Goal: Task Accomplishment & Management: Complete application form

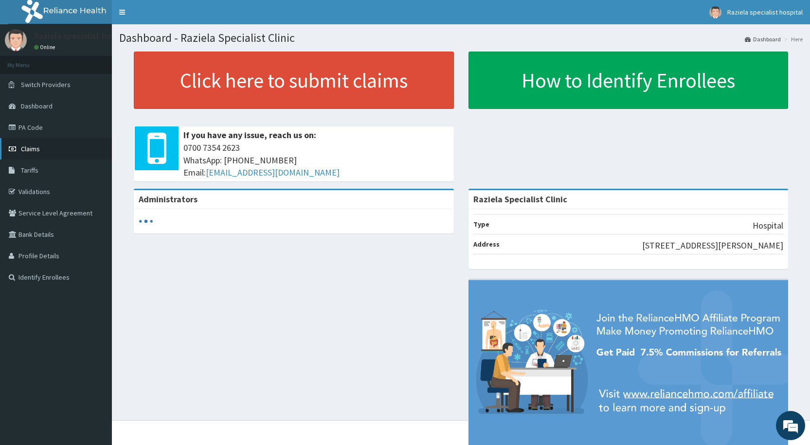
click at [54, 150] on link "Claims" at bounding box center [56, 148] width 112 height 21
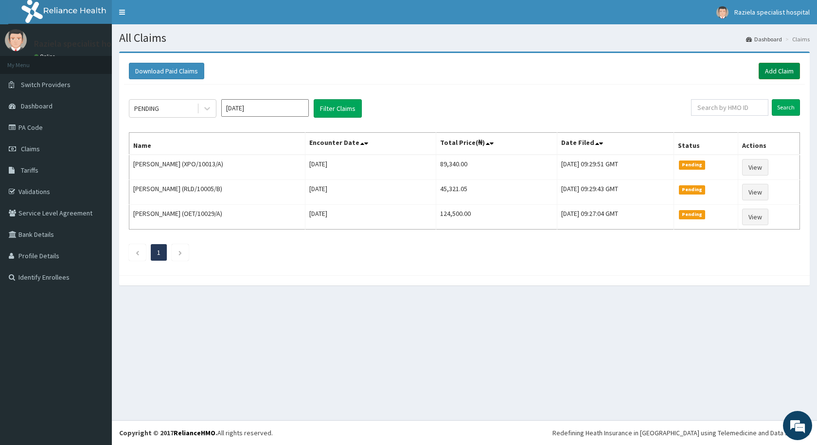
click at [763, 78] on link "Add Claim" at bounding box center [779, 71] width 41 height 17
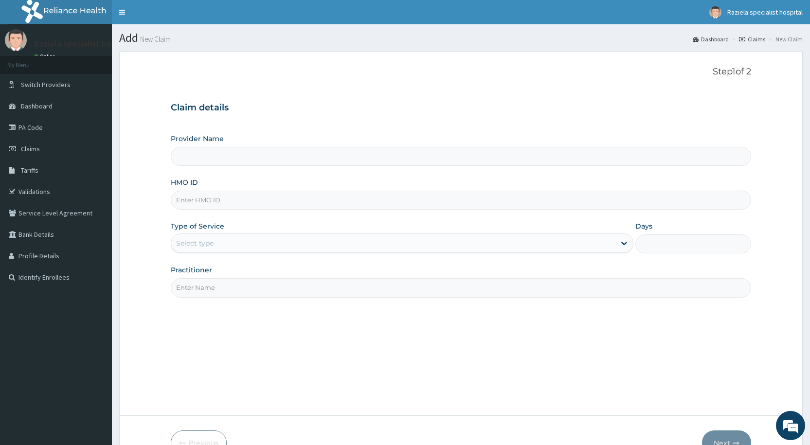
type input "Raziela Specialist Clinic"
click at [191, 201] on input "HMO ID" at bounding box center [461, 200] width 580 height 19
paste input "PEJ/10041/E"
type input "PEJ/10041/E"
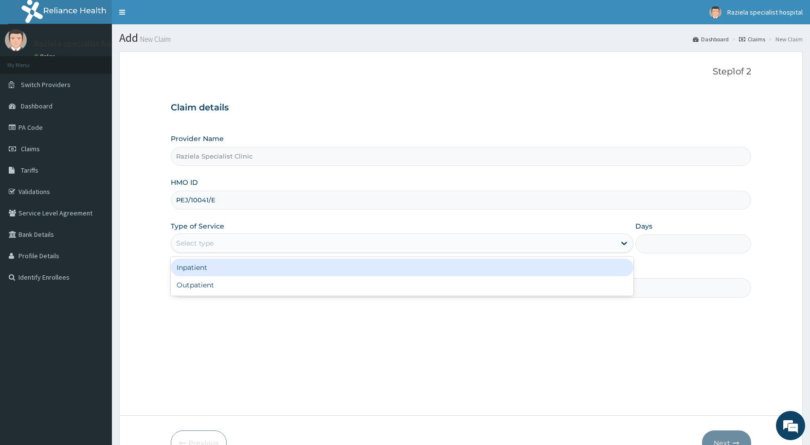
click at [199, 243] on div "Select type" at bounding box center [194, 243] width 37 height 10
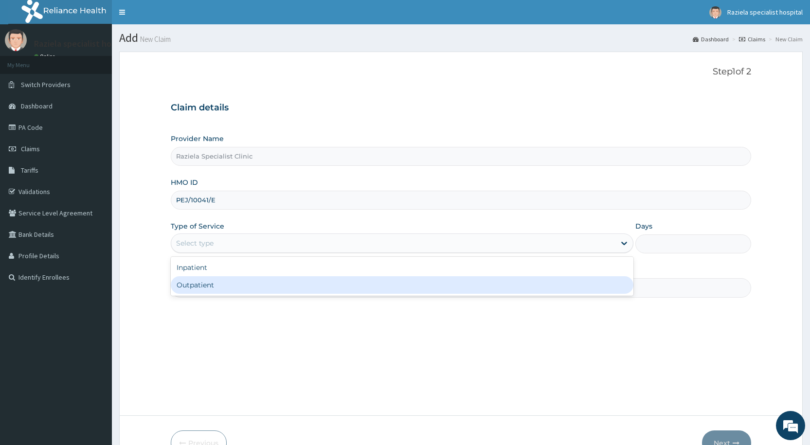
click at [205, 282] on div "Outpatient" at bounding box center [402, 285] width 462 height 18
type input "1"
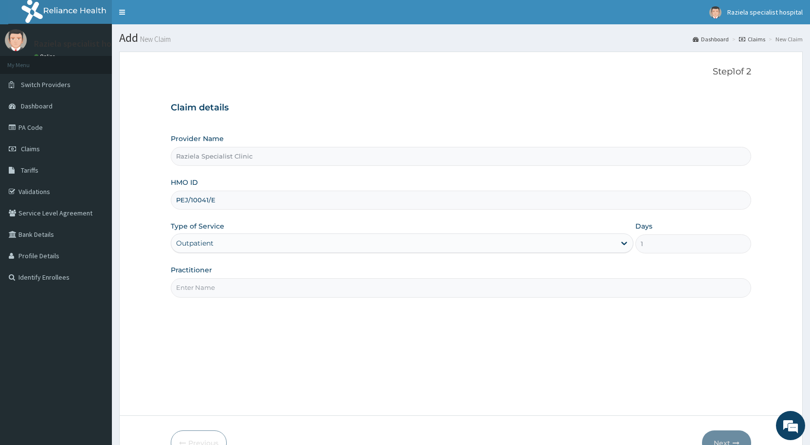
click at [200, 292] on input "Practitioner" at bounding box center [461, 287] width 580 height 19
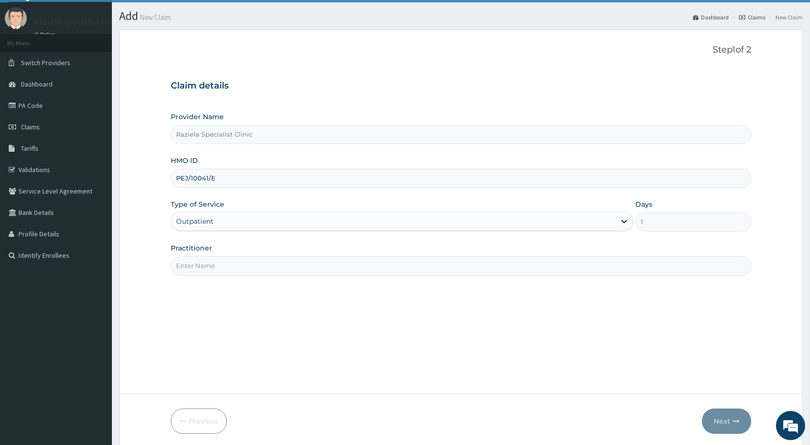
scroll to position [58, 0]
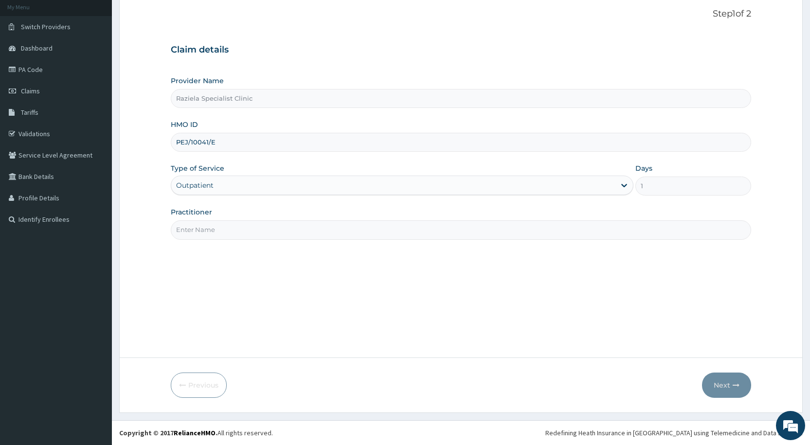
click at [205, 231] on input "Practitioner" at bounding box center [461, 229] width 580 height 19
type input "DR KELLY"
click at [715, 381] on button "Next" at bounding box center [726, 384] width 49 height 25
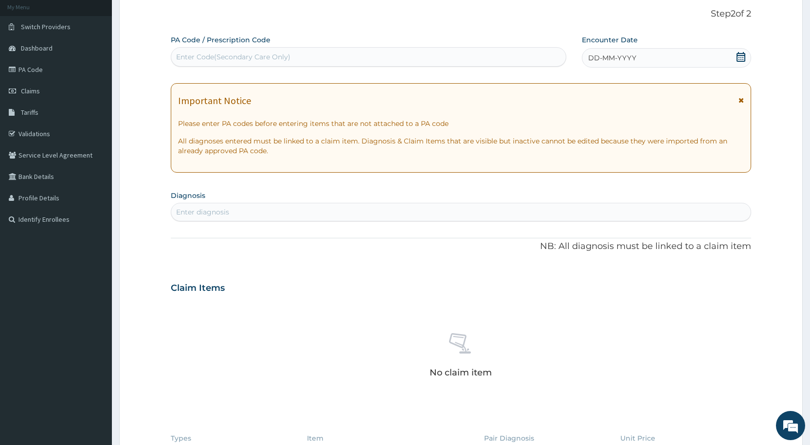
click at [218, 63] on div "Enter Code(Secondary Care Only)" at bounding box center [368, 57] width 394 height 16
type input "B"
type input "M"
click at [195, 211] on div "Enter diagnosis" at bounding box center [202, 212] width 53 height 10
type input "MALARIA"
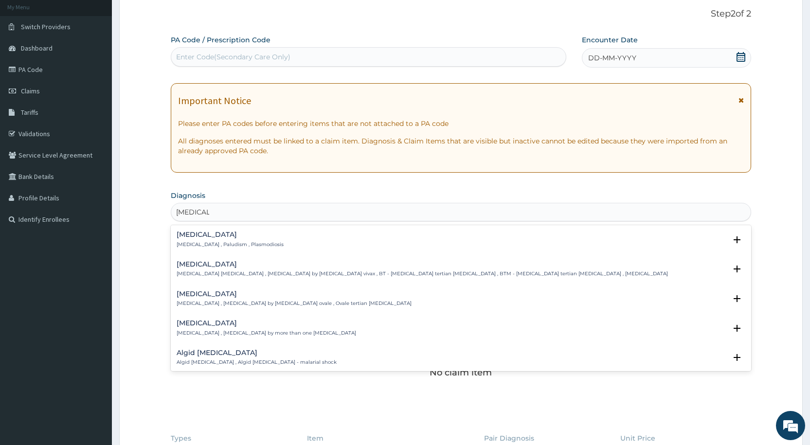
click at [214, 245] on p "Malaria , Paludism , Plasmodiosis" at bounding box center [230, 244] width 107 height 7
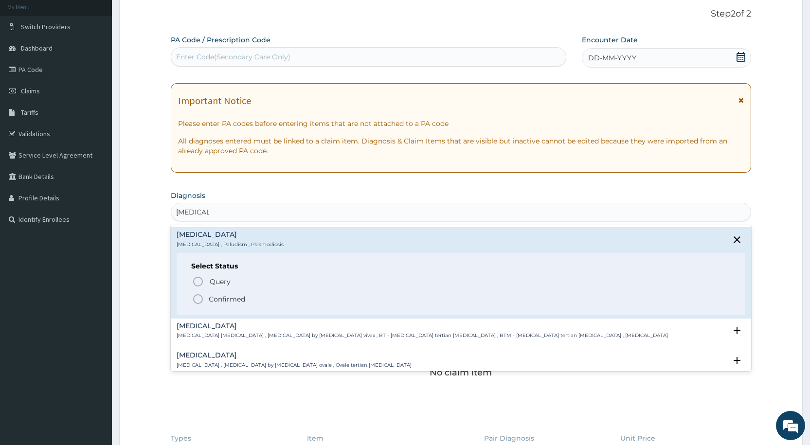
click at [202, 298] on circle "status option filled" at bounding box center [198, 299] width 9 height 9
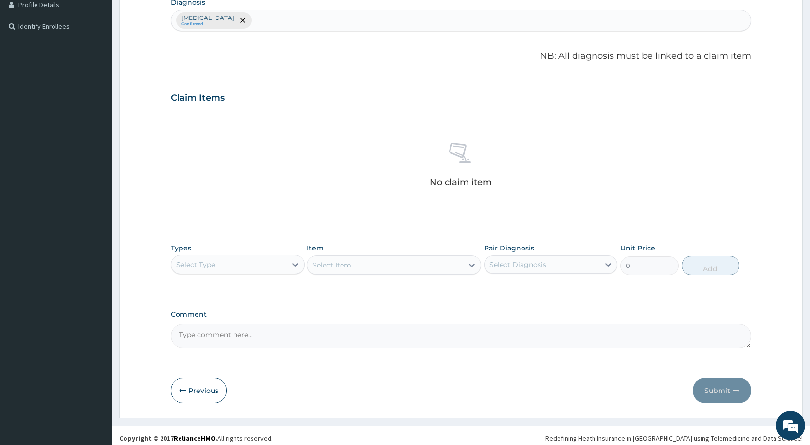
scroll to position [256, 0]
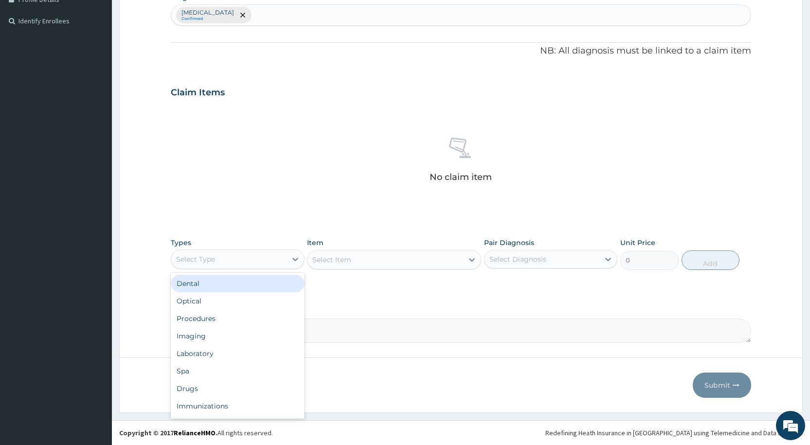
click at [227, 261] on div "Select Type" at bounding box center [228, 259] width 115 height 16
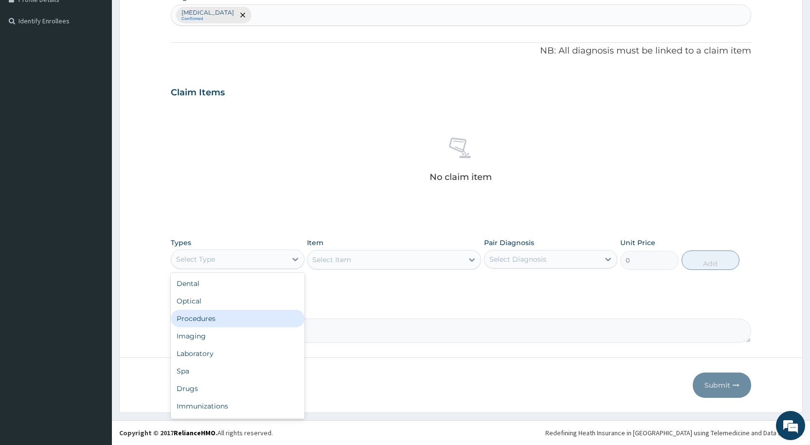
click at [214, 320] on div "Procedures" at bounding box center [237, 319] width 133 height 18
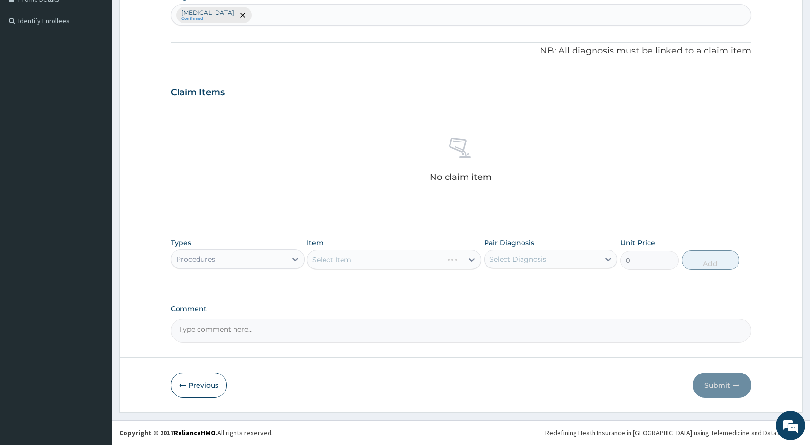
click at [344, 259] on div "Select Item" at bounding box center [394, 259] width 174 height 19
click at [342, 260] on div "Select Item" at bounding box center [394, 259] width 174 height 19
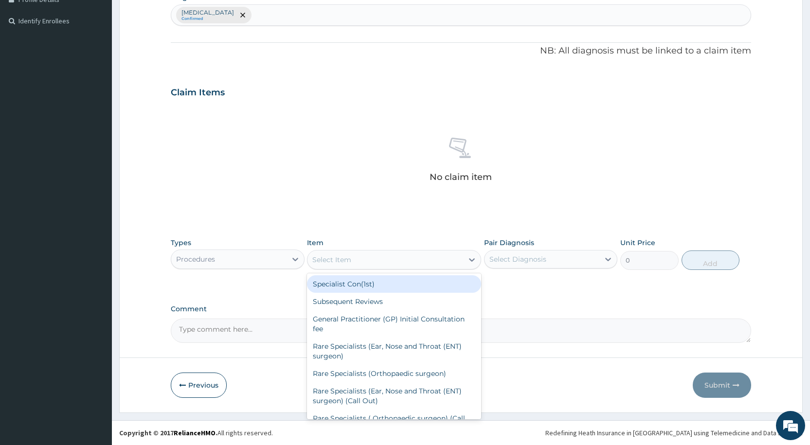
click at [338, 263] on div "Select Item" at bounding box center [331, 260] width 39 height 10
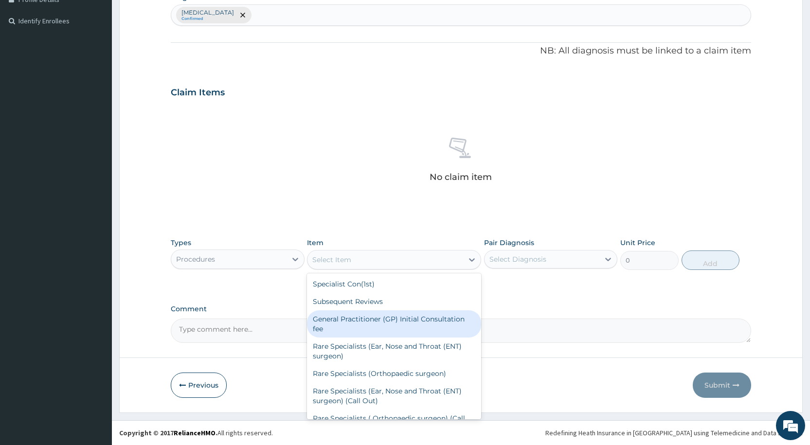
drag, startPoint x: 345, startPoint y: 321, endPoint x: 371, endPoint y: 302, distance: 32.4
click at [345, 320] on div "General Practitioner (GP) Initial Consultation fee" at bounding box center [394, 323] width 174 height 27
type input "2500"
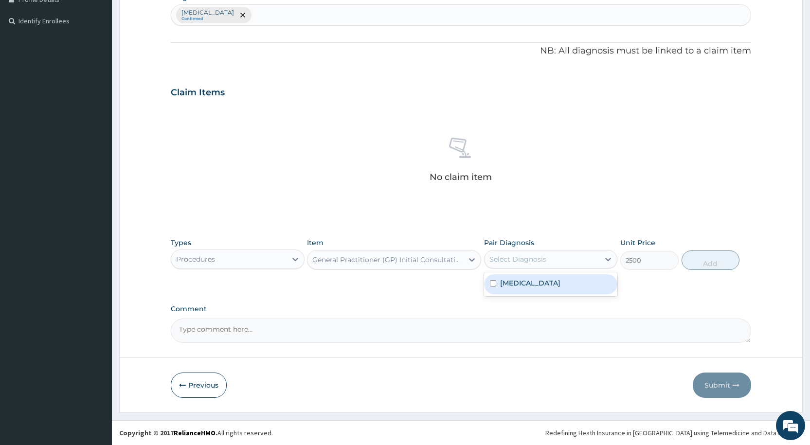
click at [501, 259] on div "Select Diagnosis" at bounding box center [517, 259] width 57 height 10
click at [534, 286] on div "Malaria" at bounding box center [550, 284] width 133 height 20
checkbox input "true"
click at [707, 268] on button "Add" at bounding box center [710, 259] width 58 height 19
type input "0"
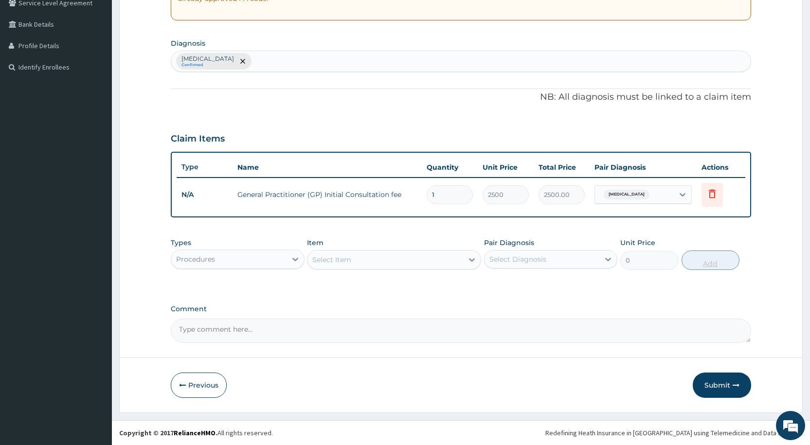
scroll to position [210, 0]
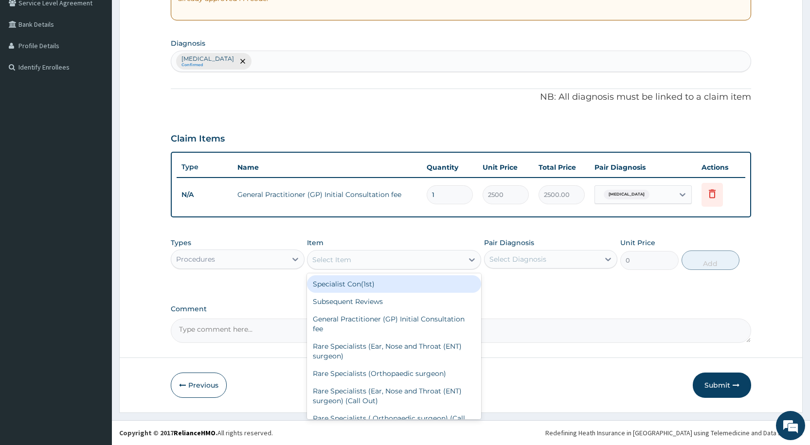
click at [346, 257] on div "Select Item" at bounding box center [331, 260] width 39 height 10
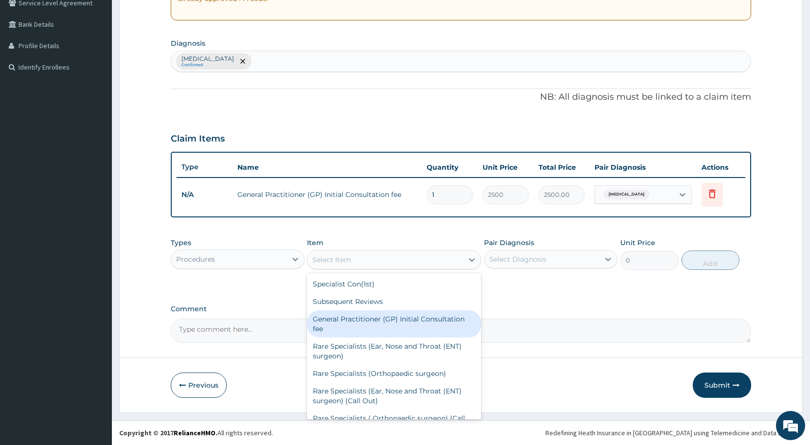
click at [353, 323] on div "General Practitioner (GP) Initial Consultation fee" at bounding box center [394, 323] width 174 height 27
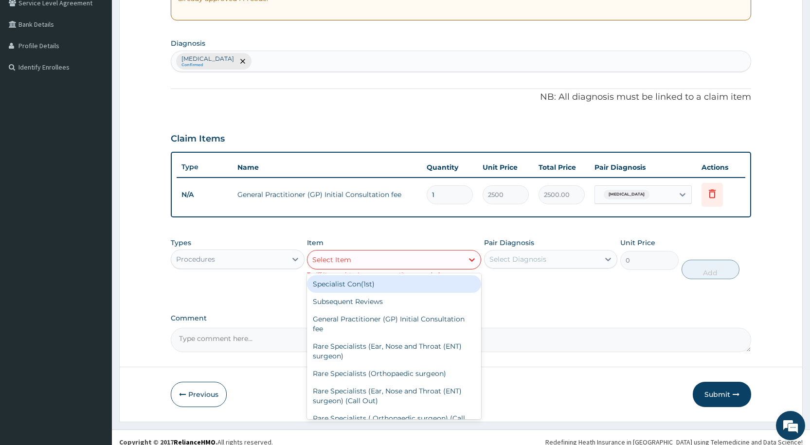
click at [331, 267] on div "Select Item" at bounding box center [385, 260] width 156 height 16
click at [247, 261] on div "Procedures" at bounding box center [228, 259] width 115 height 16
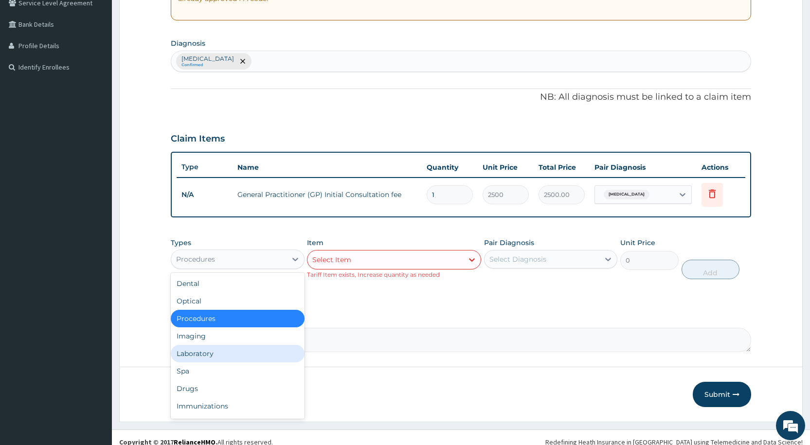
click at [243, 351] on div "Laboratory" at bounding box center [237, 354] width 133 height 18
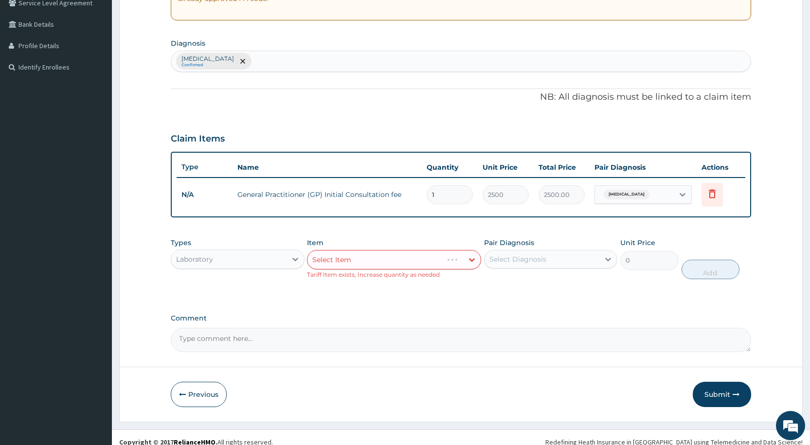
click at [341, 263] on div "Select Item" at bounding box center [394, 259] width 174 height 19
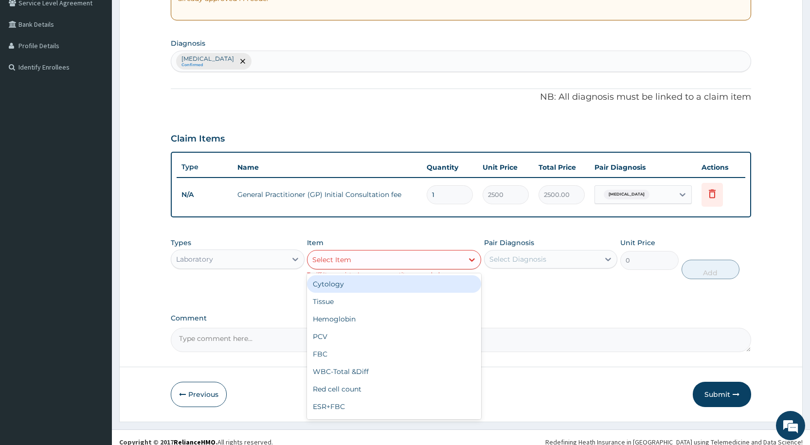
click at [396, 266] on div "Select Item" at bounding box center [385, 260] width 156 height 16
type input "FBC"
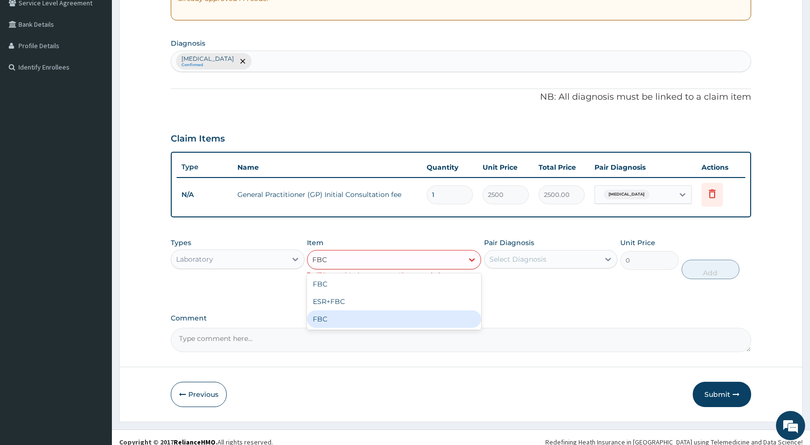
click at [381, 323] on div "FBC" at bounding box center [394, 319] width 174 height 18
type input "4000"
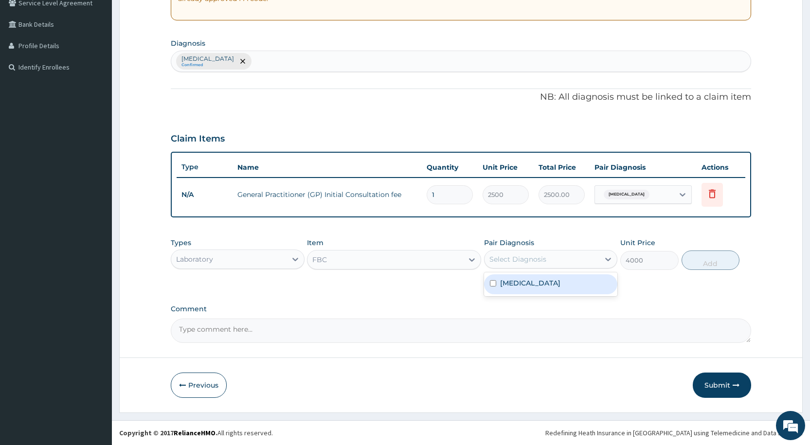
click at [523, 259] on div "Select Diagnosis" at bounding box center [517, 259] width 57 height 10
click at [513, 282] on label "Malaria" at bounding box center [530, 283] width 60 height 10
checkbox input "true"
click at [706, 268] on button "Add" at bounding box center [710, 259] width 58 height 19
type input "0"
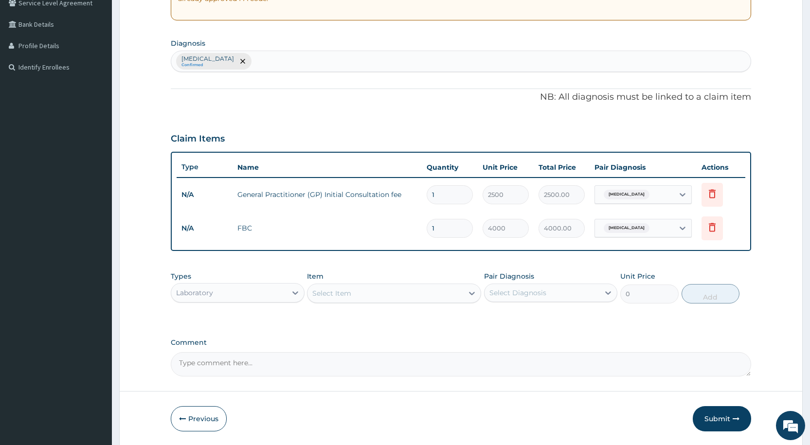
click at [253, 63] on div "Malaria Confirmed" at bounding box center [460, 61] width 579 height 20
type input "SEPSIS"
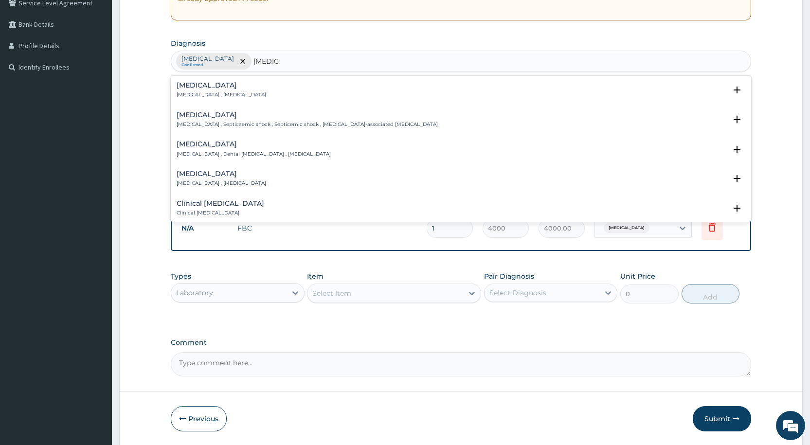
click at [227, 95] on p "Systemic infection , Sepsis" at bounding box center [221, 94] width 89 height 7
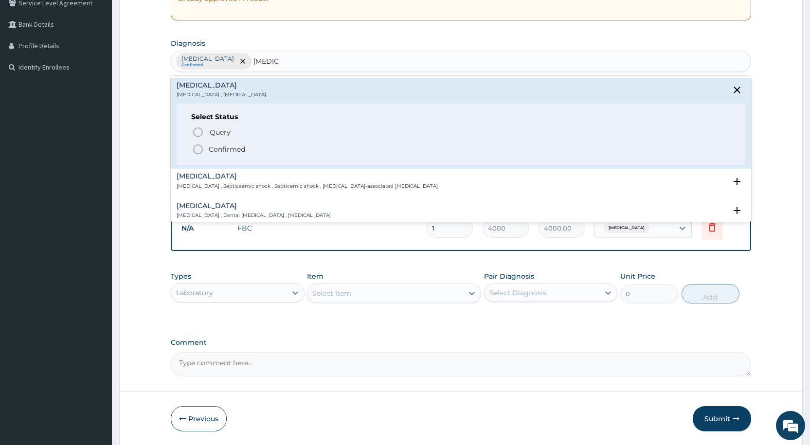
click at [202, 151] on circle "status option filled" at bounding box center [198, 149] width 9 height 9
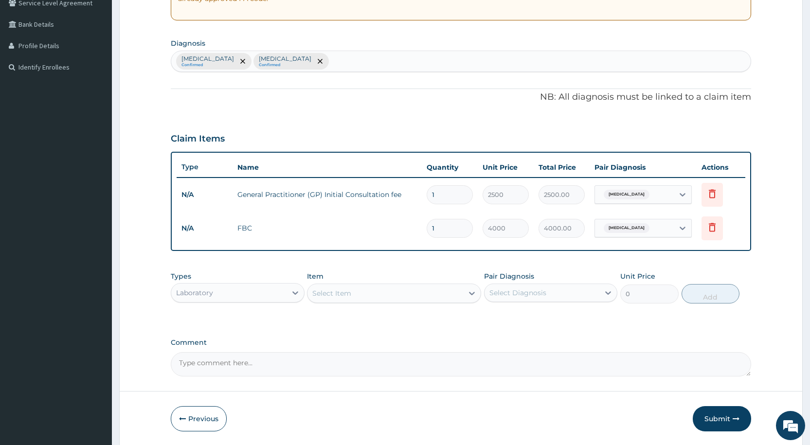
click at [245, 292] on div "Laboratory" at bounding box center [228, 293] width 115 height 16
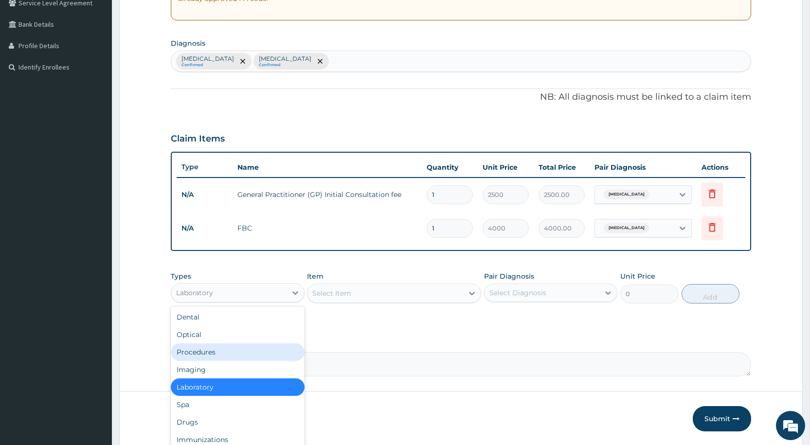
click at [197, 351] on div "Procedures" at bounding box center [237, 352] width 133 height 18
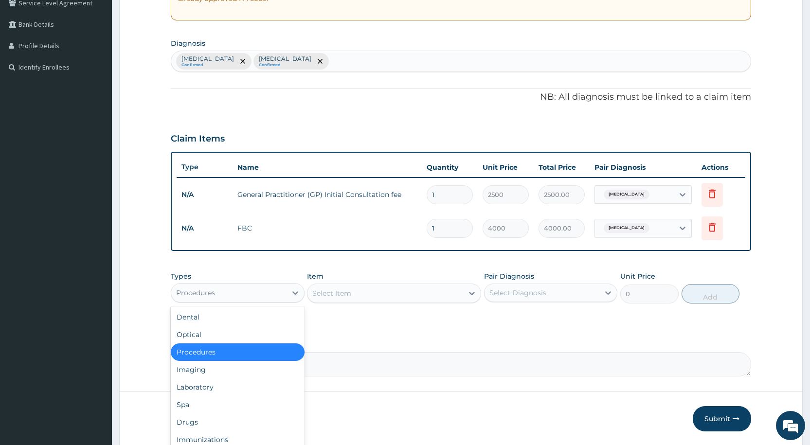
click at [274, 295] on div "Procedures" at bounding box center [228, 293] width 115 height 16
drag, startPoint x: 230, startPoint y: 392, endPoint x: 266, endPoint y: 360, distance: 47.9
click at [229, 392] on div "Laboratory" at bounding box center [237, 387] width 133 height 18
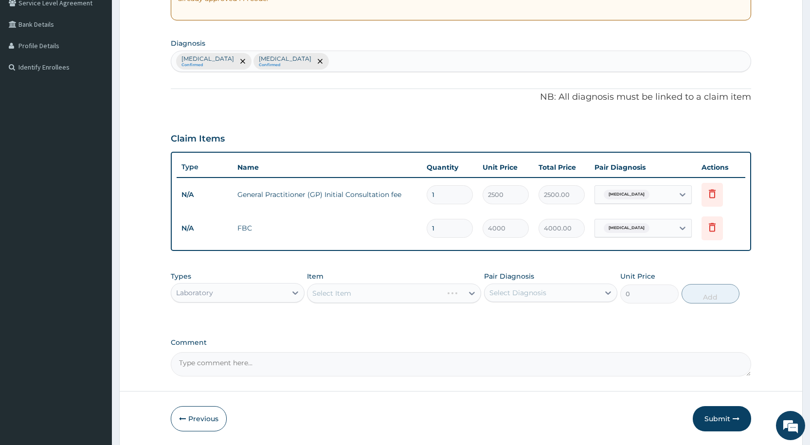
click at [342, 299] on div "Select Item" at bounding box center [394, 293] width 174 height 19
click at [334, 286] on div "Select Item" at bounding box center [385, 293] width 156 height 16
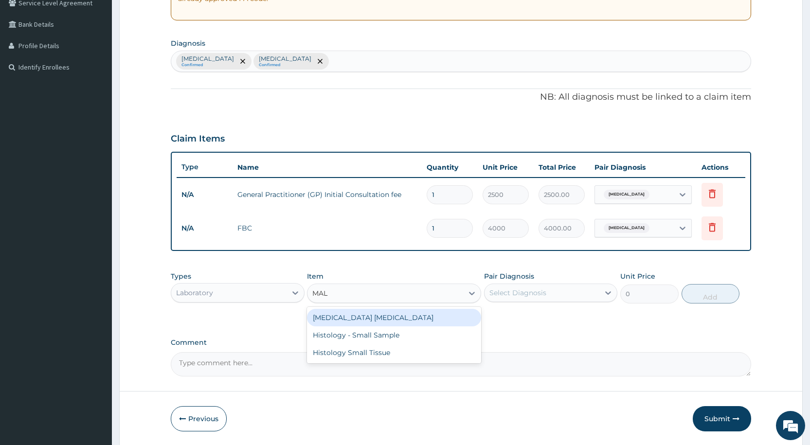
type input "MALA"
click at [358, 316] on div "MALARIA PARASITE" at bounding box center [394, 318] width 174 height 18
type input "1000"
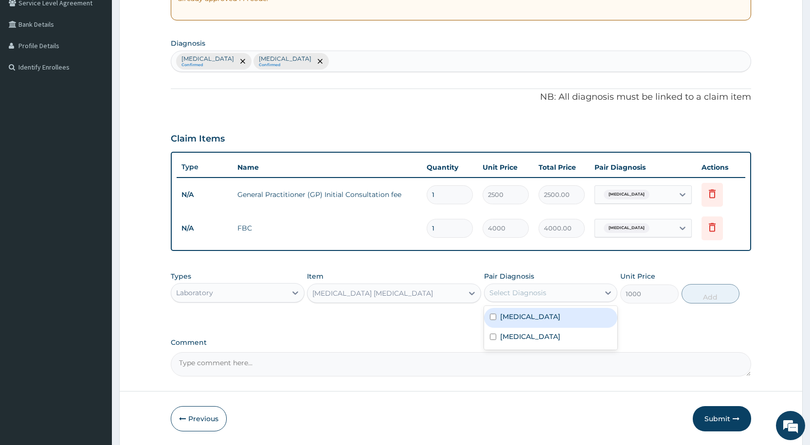
drag, startPoint x: 530, startPoint y: 292, endPoint x: 528, endPoint y: 301, distance: 10.0
click at [531, 293] on div "Select Diagnosis" at bounding box center [517, 293] width 57 height 10
drag, startPoint x: 525, startPoint y: 314, endPoint x: 526, endPoint y: 319, distance: 5.4
click at [525, 314] on label "Malaria" at bounding box center [530, 317] width 60 height 10
checkbox input "true"
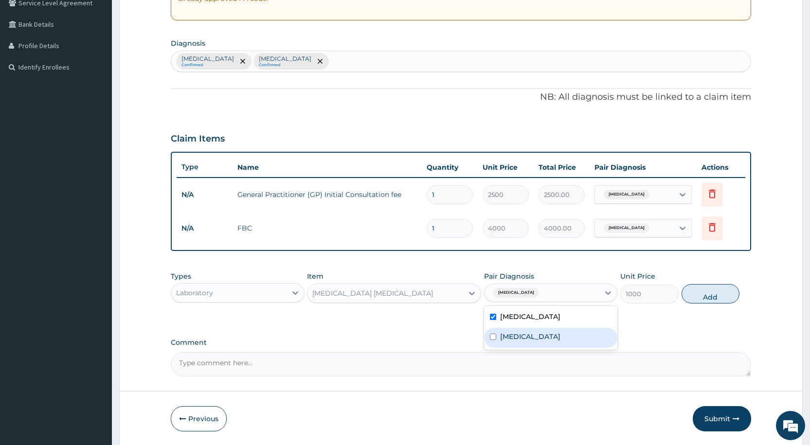
click at [520, 332] on label "Sepsis" at bounding box center [530, 337] width 60 height 10
checkbox input "true"
click at [708, 289] on button "Add" at bounding box center [710, 293] width 58 height 19
type input "0"
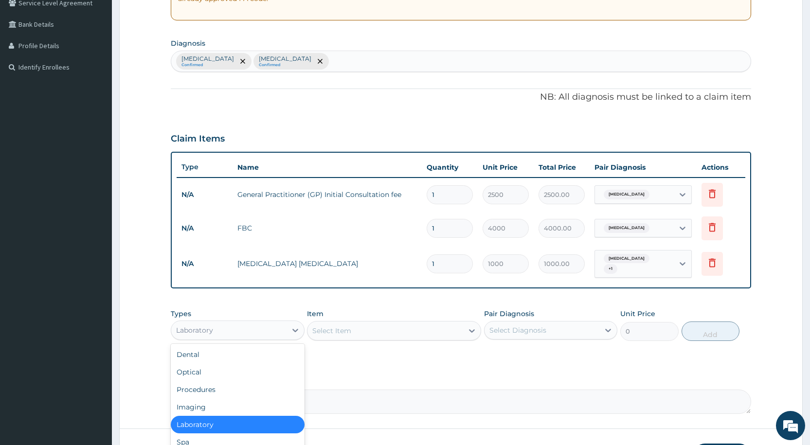
click at [242, 322] on div "Laboratory" at bounding box center [228, 330] width 115 height 16
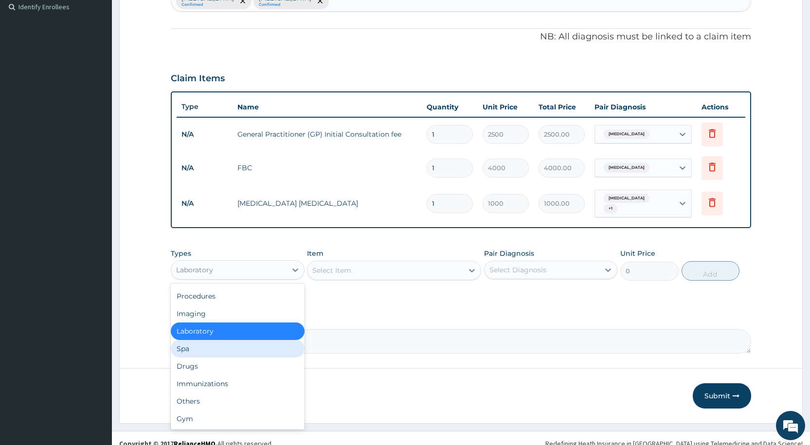
scroll to position [277, 0]
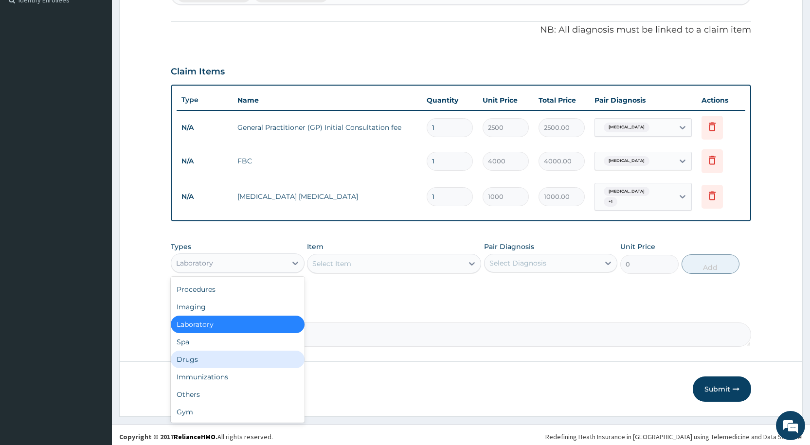
click at [229, 356] on div "Drugs" at bounding box center [237, 360] width 133 height 18
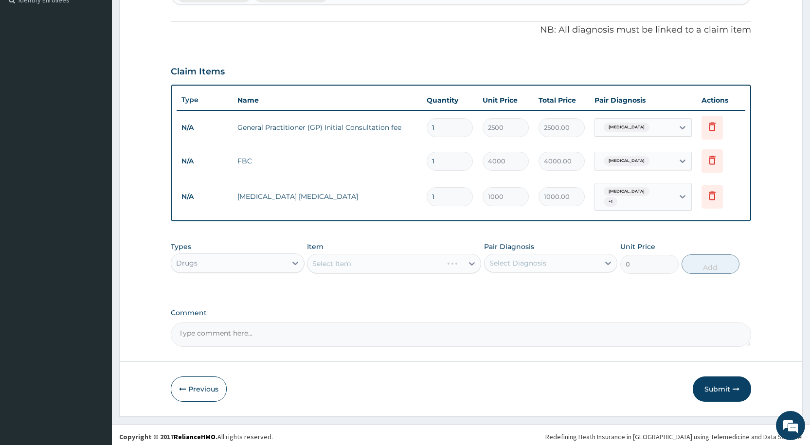
click at [351, 257] on div "Select Item" at bounding box center [394, 263] width 174 height 19
click at [343, 262] on div "Select Item" at bounding box center [394, 263] width 174 height 19
click at [334, 259] on div "Select Item" at bounding box center [394, 263] width 174 height 19
click at [326, 260] on div "Select Item" at bounding box center [394, 263] width 174 height 19
click at [320, 258] on div "Select Item" at bounding box center [394, 263] width 174 height 19
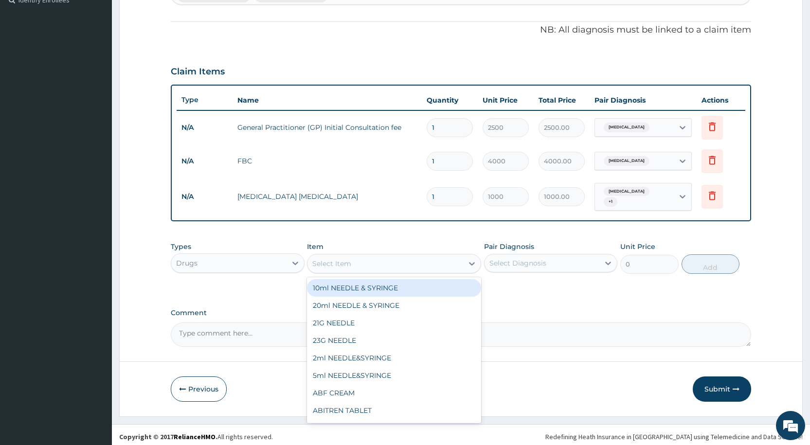
click at [319, 259] on div "Select Item" at bounding box center [331, 264] width 39 height 10
type input "ARTE"
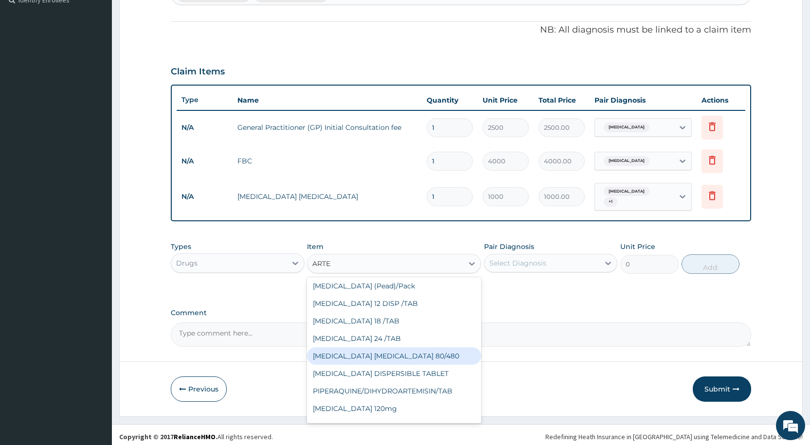
scroll to position [226, 0]
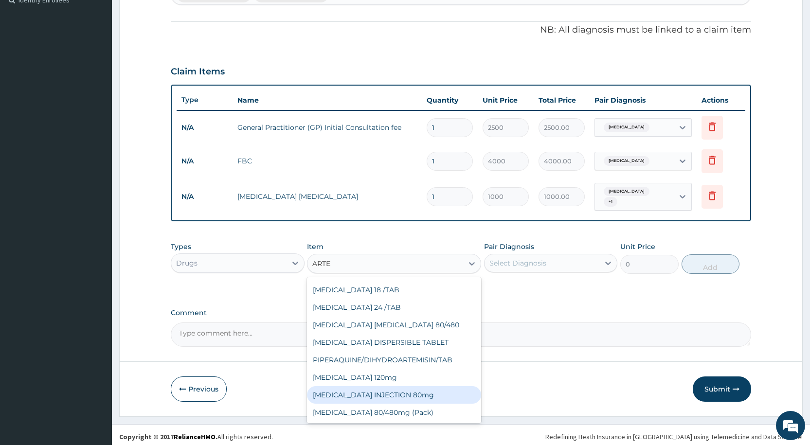
click at [396, 392] on div "ARTEMETHER INJECTION 80mg" at bounding box center [394, 395] width 174 height 18
type input "1200"
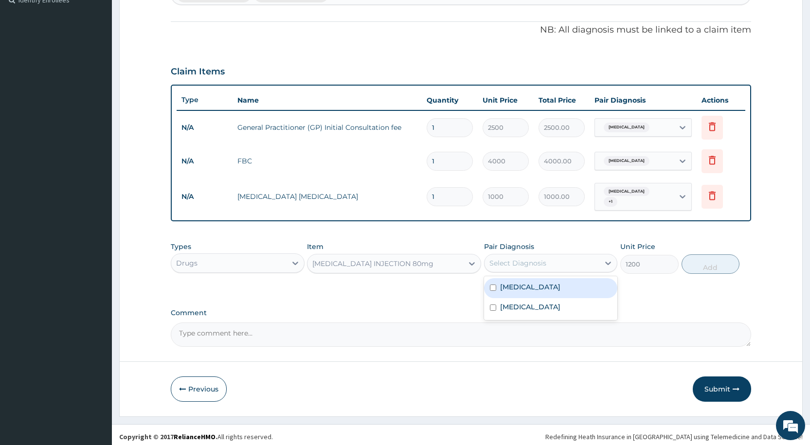
click at [510, 255] on div "Select Diagnosis" at bounding box center [541, 263] width 115 height 16
drag, startPoint x: 505, startPoint y: 288, endPoint x: 503, endPoint y: 297, distance: 8.5
click at [505, 290] on div "Malaria" at bounding box center [550, 288] width 133 height 20
checkbox input "true"
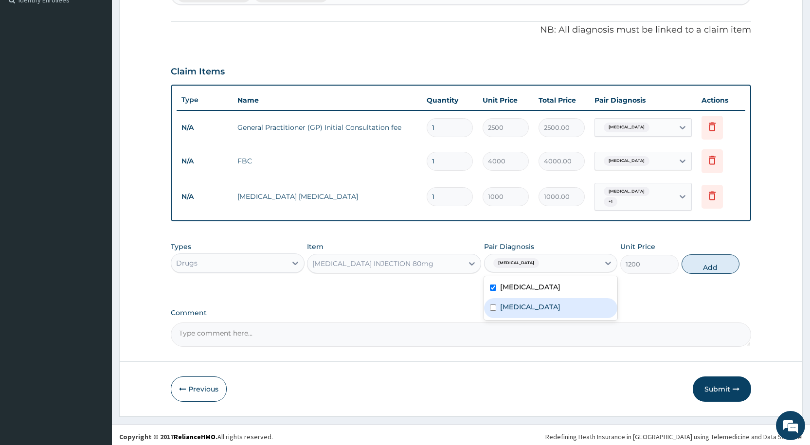
click at [500, 304] on label "Sepsis" at bounding box center [530, 307] width 60 height 10
checkbox input "true"
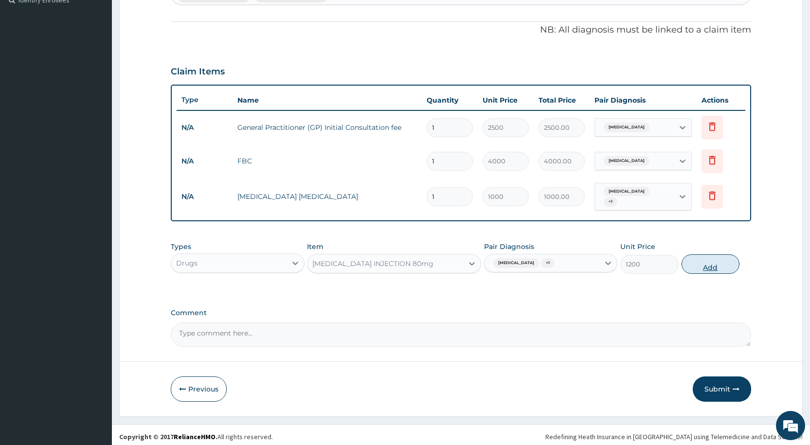
click at [701, 260] on button "Add" at bounding box center [710, 263] width 58 height 19
type input "0"
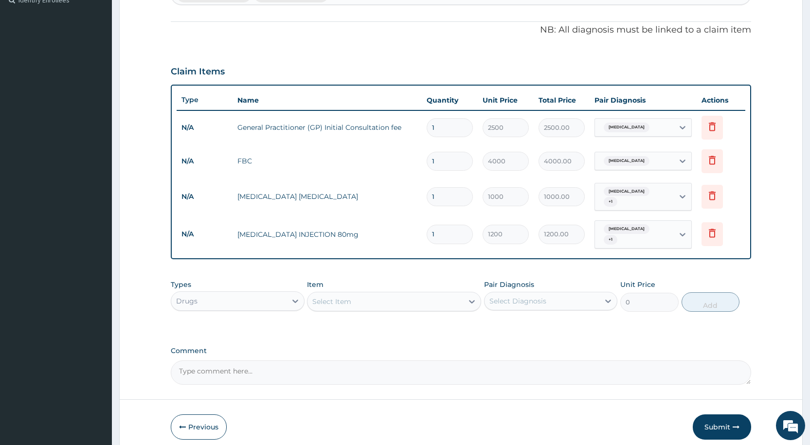
type input "0.00"
type input "6"
type input "7200.00"
type input "6"
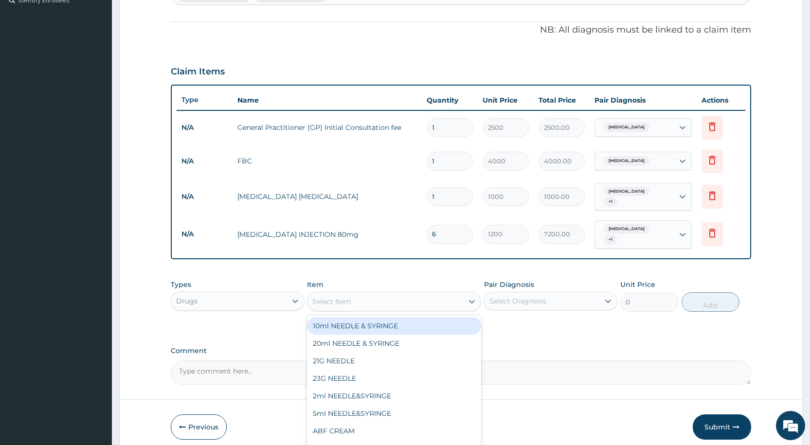
click at [348, 297] on div "Select Item" at bounding box center [331, 302] width 39 height 10
type input "COARTE"
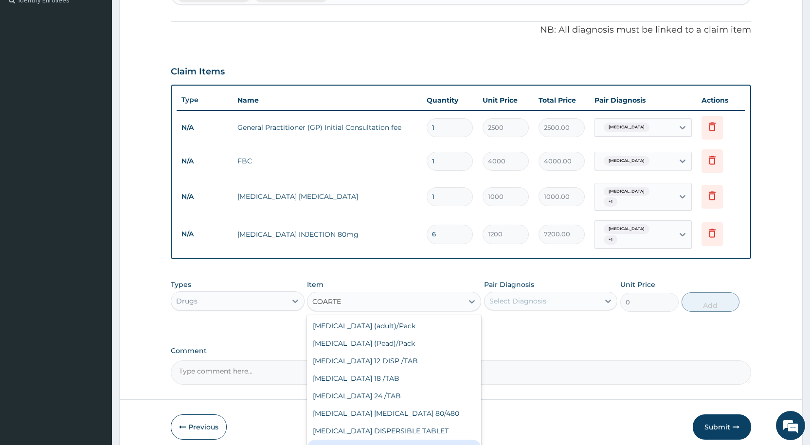
click at [401, 442] on div "COARTEM 80/480mg (Pack)" at bounding box center [394, 449] width 174 height 18
type input "2500"
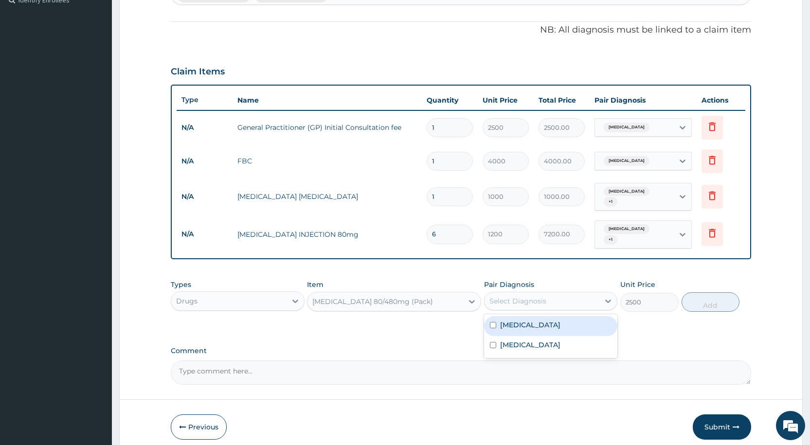
click at [511, 299] on div "Select Diagnosis" at bounding box center [541, 301] width 115 height 16
click at [512, 320] on label "Malaria" at bounding box center [530, 325] width 60 height 10
checkbox input "true"
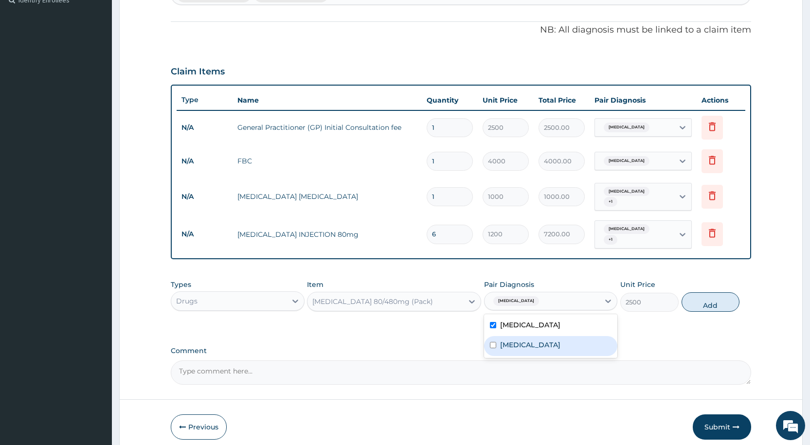
click at [508, 340] on label "Sepsis" at bounding box center [530, 345] width 60 height 10
checkbox input "true"
click at [697, 293] on button "Add" at bounding box center [710, 301] width 58 height 19
type input "0"
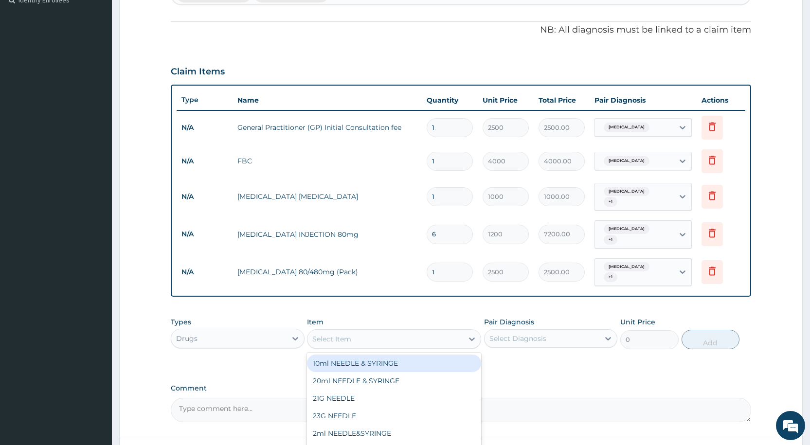
click at [352, 331] on div "Select Item" at bounding box center [385, 339] width 156 height 16
type input "PARACETAMOL"
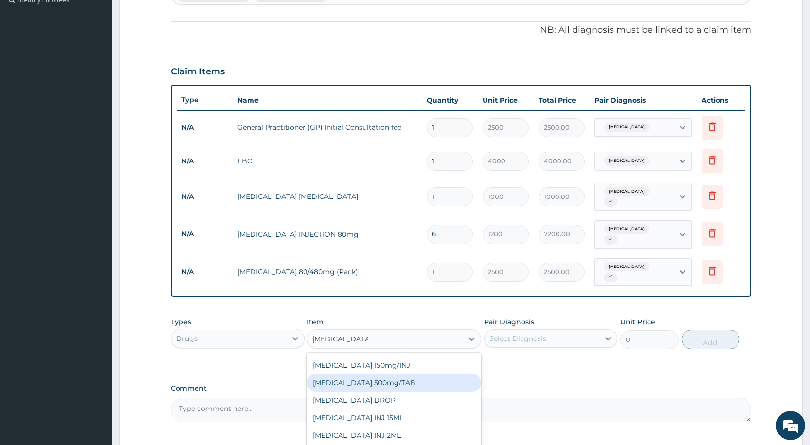
click at [385, 374] on div "PARACETAMOL 500mg/TAB" at bounding box center [394, 383] width 174 height 18
type input "10"
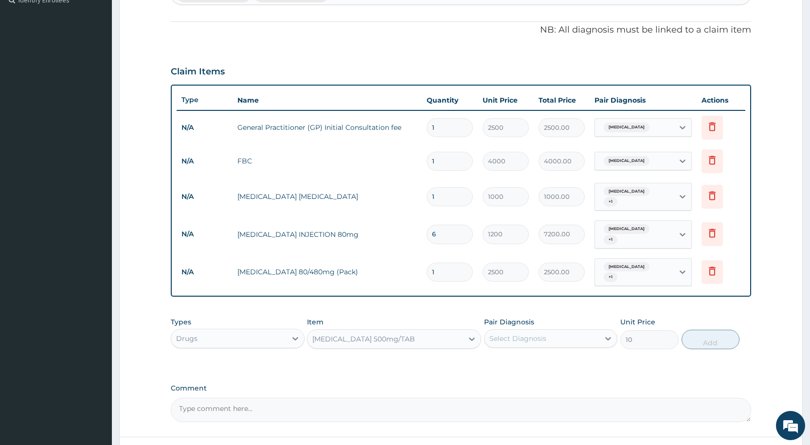
click at [453, 331] on div "PARACETAMOL 500mg/TAB" at bounding box center [385, 339] width 156 height 16
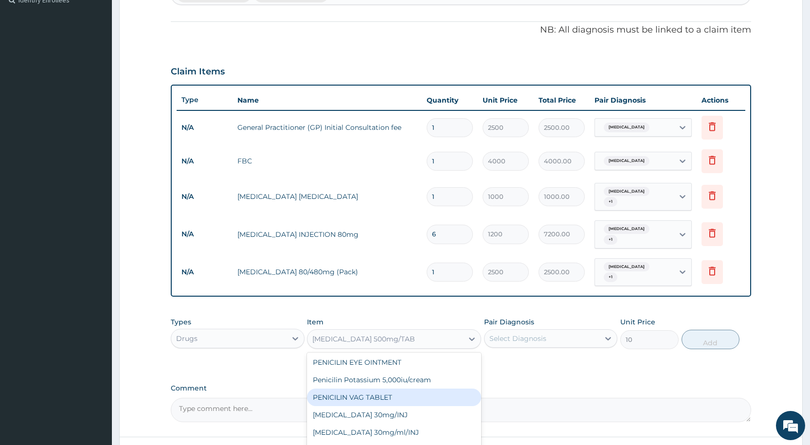
scroll to position [16498, 0]
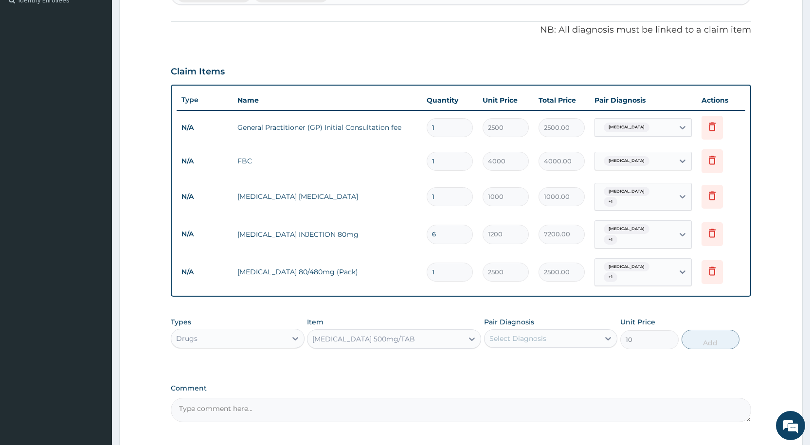
click at [368, 334] on div "PARACETAMOL 500mg/TAB" at bounding box center [363, 339] width 103 height 10
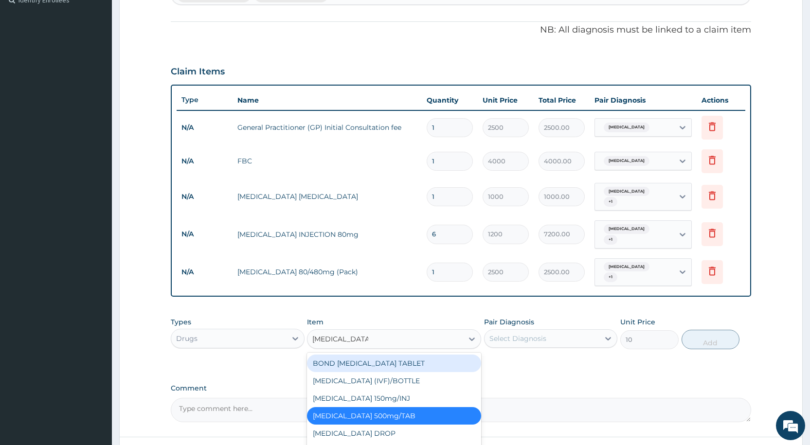
type input "PARACETAMOL 5"
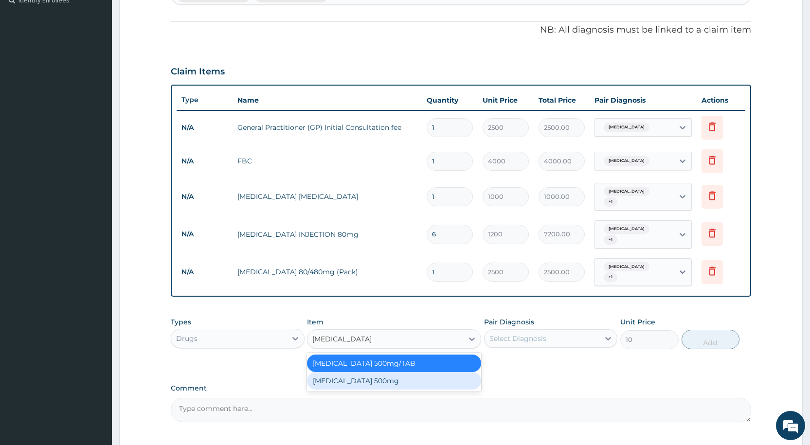
click at [408, 372] on div "PARACETAMOL 500mg" at bounding box center [394, 381] width 174 height 18
type input "30"
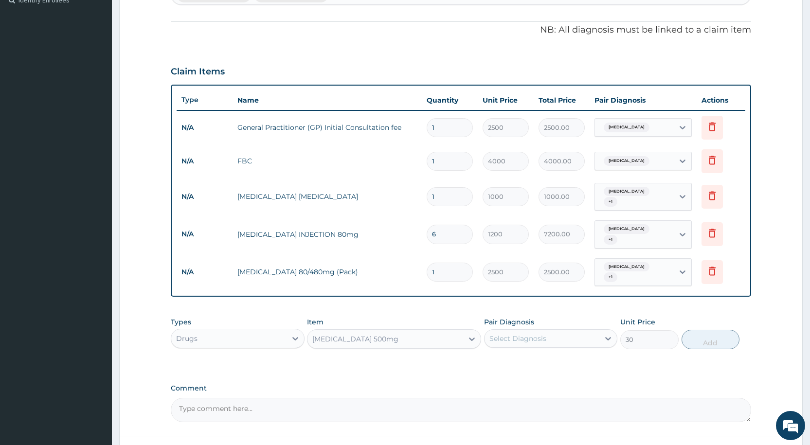
click at [525, 334] on div "Select Diagnosis" at bounding box center [517, 339] width 57 height 10
drag, startPoint x: 519, startPoint y: 349, endPoint x: 518, endPoint y: 371, distance: 21.9
click at [519, 357] on label "Malaria" at bounding box center [530, 362] width 60 height 10
checkbox input "true"
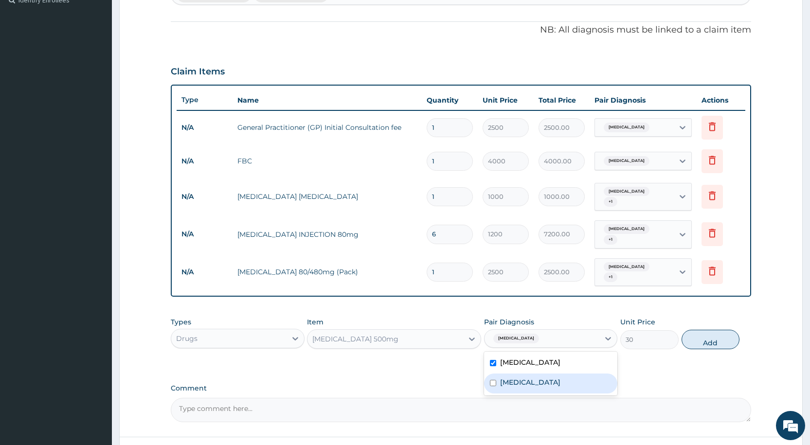
click at [518, 377] on label "Sepsis" at bounding box center [530, 382] width 60 height 10
checkbox input "true"
click at [704, 330] on button "Add" at bounding box center [710, 339] width 58 height 19
type input "0"
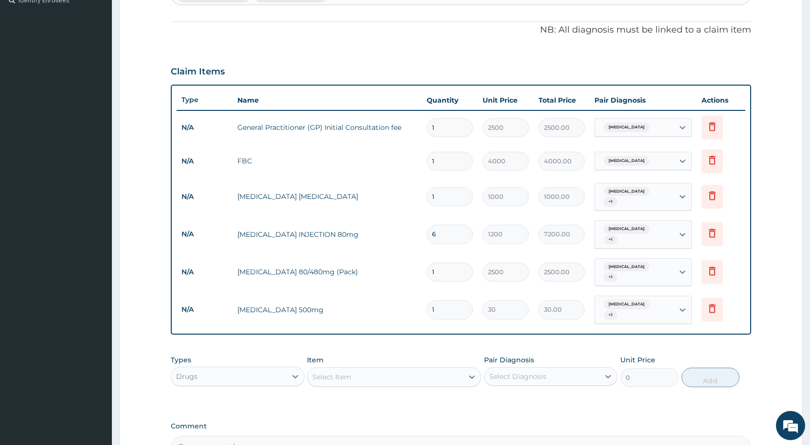
type input "18"
type input "540.00"
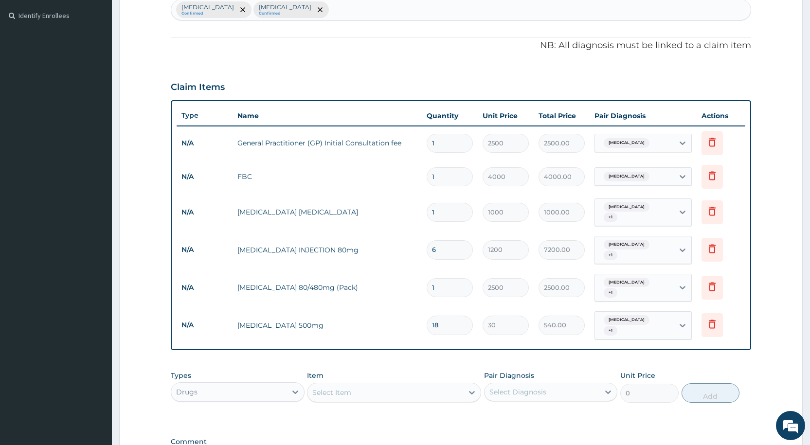
scroll to position [378, 0]
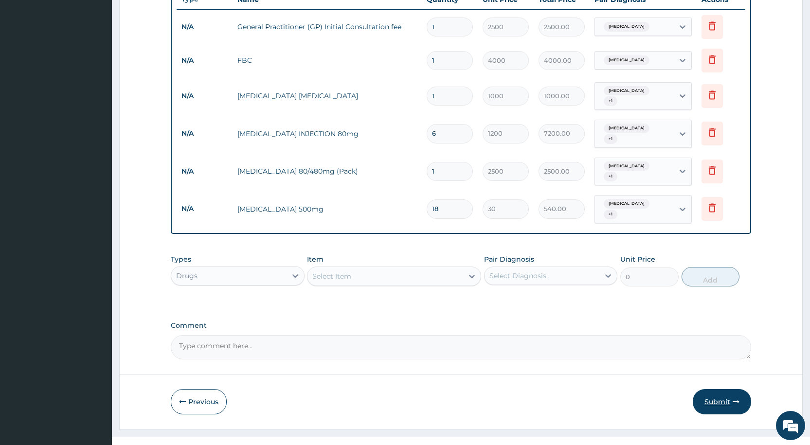
type input "18"
click at [715, 389] on button "Submit" at bounding box center [721, 401] width 58 height 25
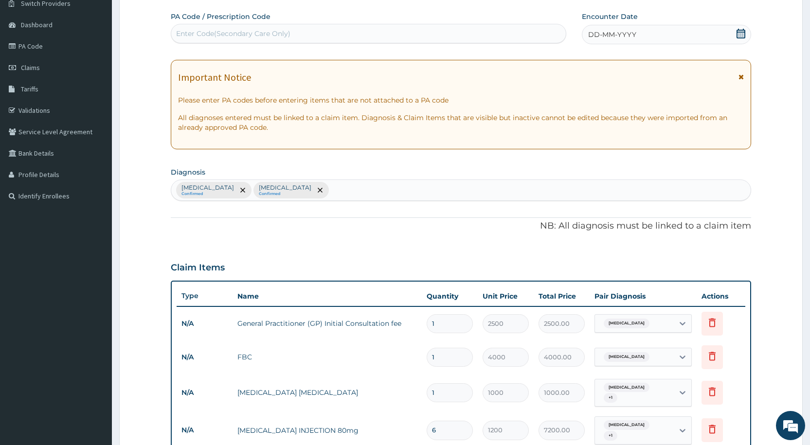
scroll to position [0, 0]
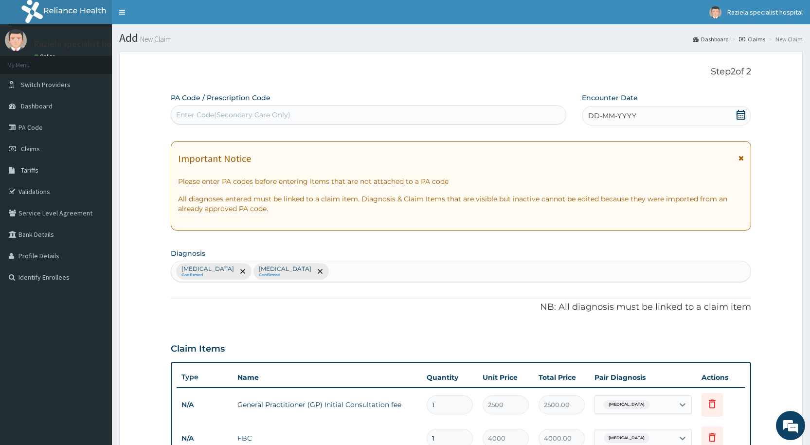
click at [741, 114] on icon at bounding box center [741, 115] width 10 height 10
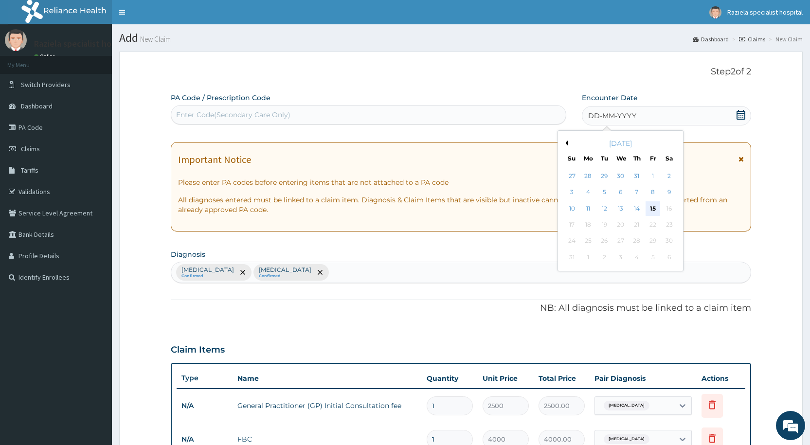
click at [651, 210] on div "15" at bounding box center [652, 208] width 15 height 15
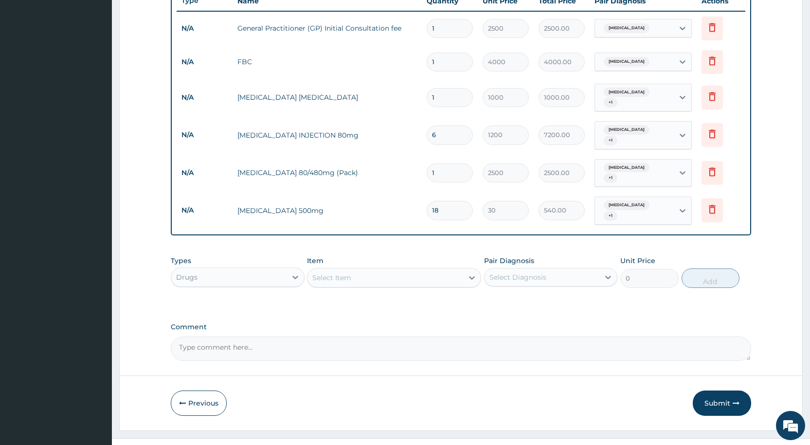
scroll to position [378, 0]
click at [707, 390] on button "Submit" at bounding box center [721, 401] width 58 height 25
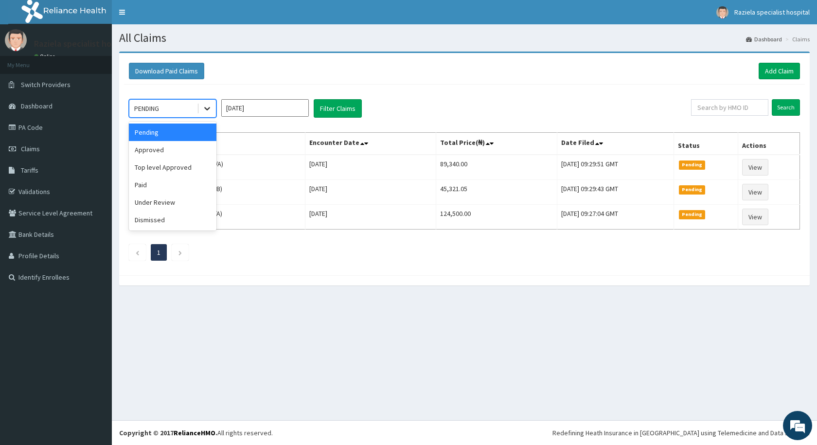
click at [207, 112] on icon at bounding box center [207, 109] width 10 height 10
click at [173, 151] on div "Approved" at bounding box center [173, 150] width 88 height 18
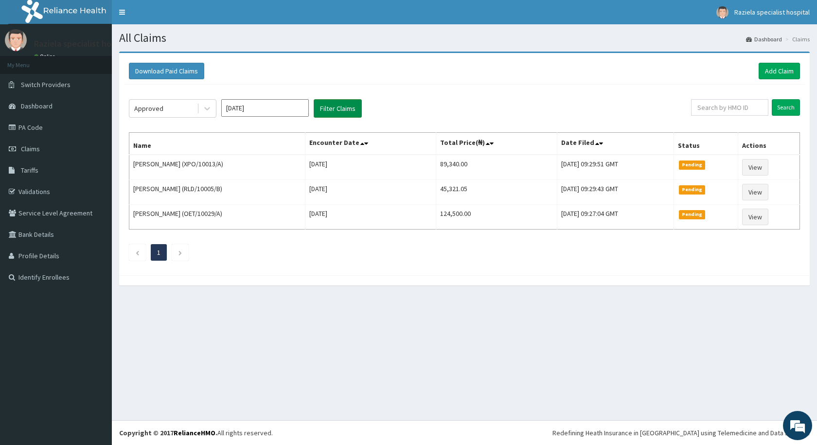
click at [321, 108] on button "Filter Claims" at bounding box center [338, 108] width 48 height 18
